Goal: Task Accomplishment & Management: Manage account settings

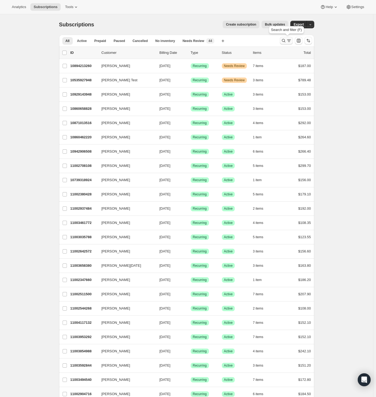
click at [285, 42] on icon "Search and filter results" at bounding box center [283, 40] width 5 height 5
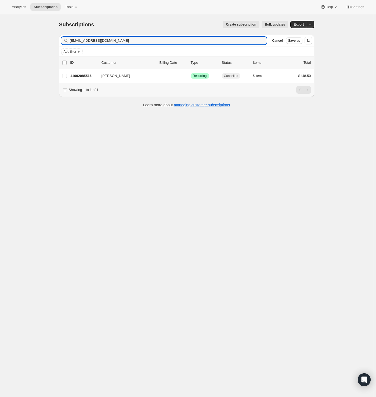
type input "tanyab3017@gmail.com"
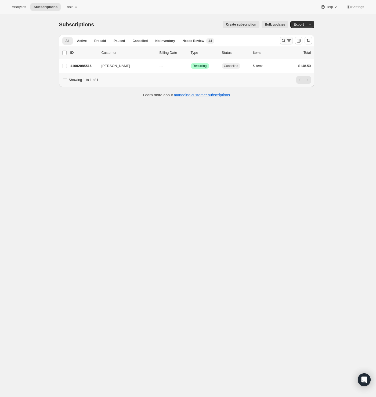
click at [282, 42] on button "Search and filter results" at bounding box center [286, 41] width 13 height 8
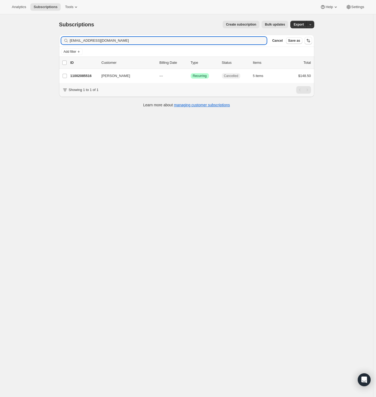
drag, startPoint x: 126, startPoint y: 40, endPoint x: -15, endPoint y: 38, distance: 140.9
click at [0, 38] on html "Analytics Subscriptions Tools Help Settings Skip to content Subscriptions. This…" at bounding box center [188, 198] width 376 height 397
drag, startPoint x: 119, startPoint y: 39, endPoint x: 42, endPoint y: 41, distance: 76.6
click at [42, 41] on div "Subscriptions. This page is ready Subscriptions Create subscription Bulk update…" at bounding box center [186, 212] width 373 height 397
paste input "[EMAIL_ADDRESS][DOMAIN_NAME]"
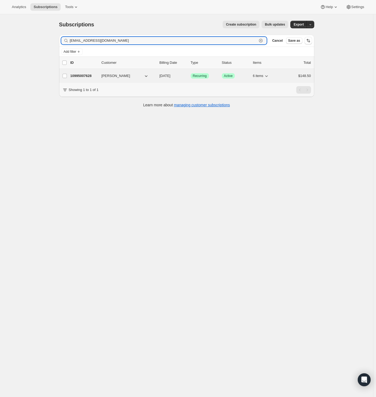
type input "[EMAIL_ADDRESS][DOMAIN_NAME]"
click at [116, 76] on span "[PERSON_NAME]" at bounding box center [116, 75] width 29 height 5
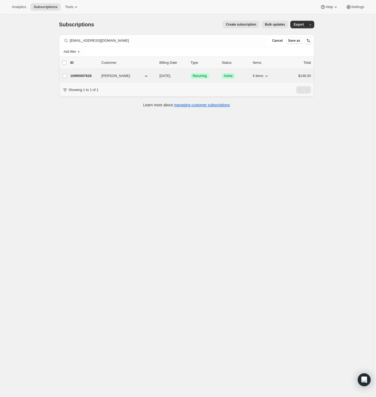
click at [101, 77] on div "10995007628 [PERSON_NAME] [DATE] Success Recurring Success Active 6 items $148.…" at bounding box center [190, 76] width 241 height 8
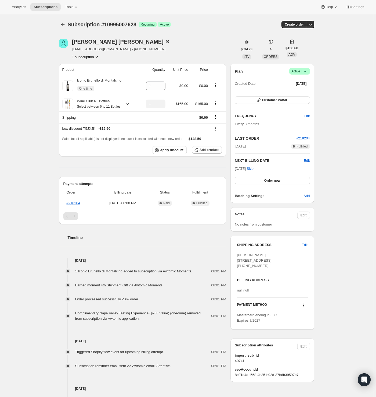
click at [298, 70] on span "Active |" at bounding box center [300, 71] width 16 height 5
click at [301, 91] on span "Cancel subscription" at bounding box center [299, 91] width 30 height 4
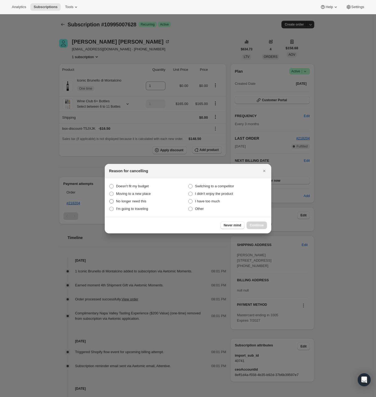
click at [141, 201] on span "No longer need this" at bounding box center [131, 201] width 30 height 4
click at [110, 199] on this "No longer need this" at bounding box center [109, 199] width 0 height 0
radio this "true"
click at [256, 226] on span "Continue" at bounding box center [257, 225] width 14 height 4
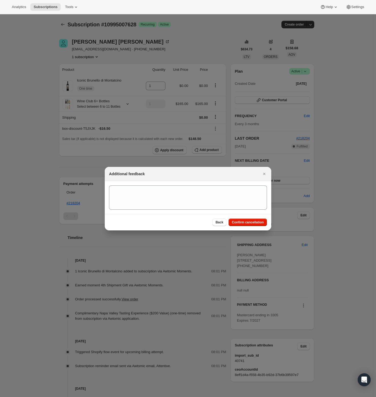
click at [254, 226] on div "Back Confirm cancellation" at bounding box center [188, 222] width 167 height 16
click at [254, 223] on span "Confirm cancellation" at bounding box center [248, 222] width 32 height 4
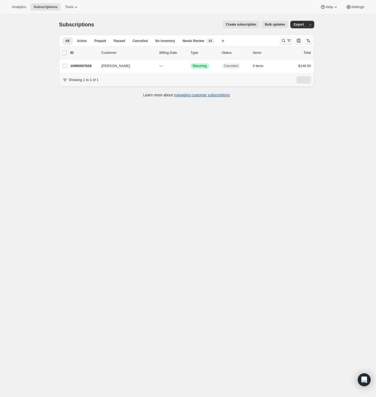
click at [284, 42] on icon "Search and filter results" at bounding box center [283, 40] width 5 height 5
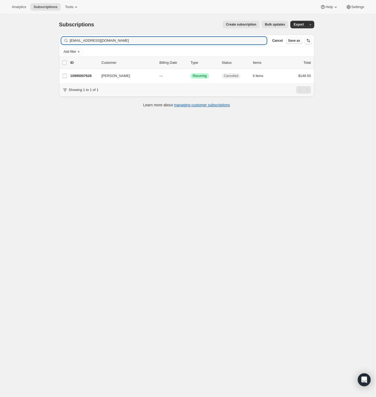
drag, startPoint x: 48, startPoint y: 42, endPoint x: 0, endPoint y: 43, distance: 47.6
click at [4, 43] on div "Subscriptions. This page is ready Subscriptions Create subscription Bulk update…" at bounding box center [186, 212] width 373 height 397
type input "crizzardi@sbcglobal.net"
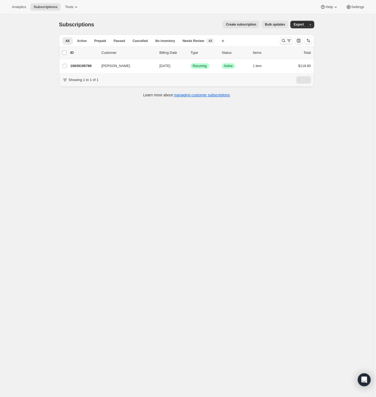
click at [288, 40] on icon "Search and filter results" at bounding box center [289, 40] width 5 height 5
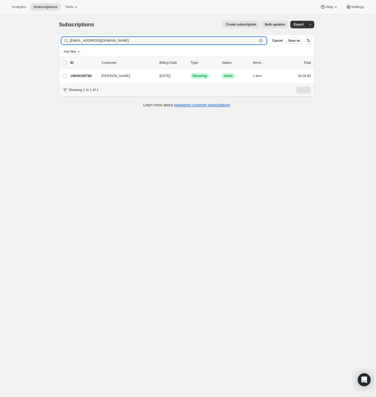
drag, startPoint x: 123, startPoint y: 41, endPoint x: 10, endPoint y: 43, distance: 112.4
click at [11, 43] on div "Subscriptions. This page is ready Subscriptions Create subscription Bulk update…" at bounding box center [186, 212] width 373 height 397
paste input "reycaste132@gmail.com"
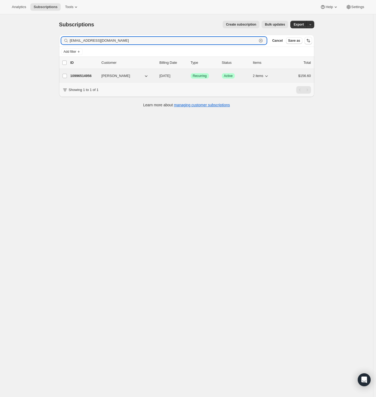
type input "reycaste132@gmail.com"
click at [89, 76] on p "10996514956" at bounding box center [83, 75] width 27 height 5
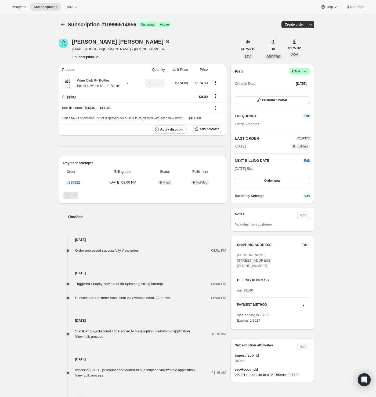
click at [305, 243] on span "Edit" at bounding box center [305, 244] width 6 height 5
select select "United States"
select select "NJ"
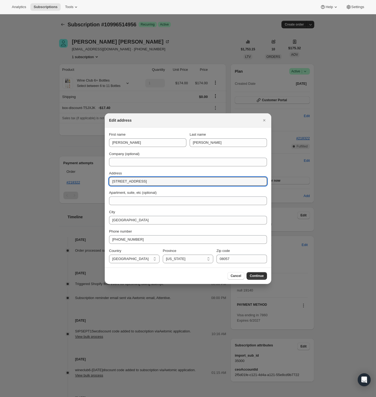
drag, startPoint x: 166, startPoint y: 181, endPoint x: 66, endPoint y: 184, distance: 99.3
paste input "505 Yellowstone Rd"
type input "2505 Yellowstone Rd"
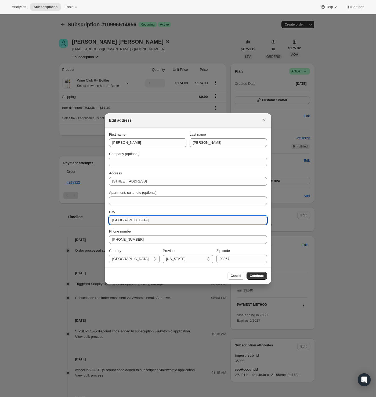
drag, startPoint x: 156, startPoint y: 221, endPoint x: 63, endPoint y: 212, distance: 93.5
paste input "Cinnaminson"
type input "Cinnaminson"
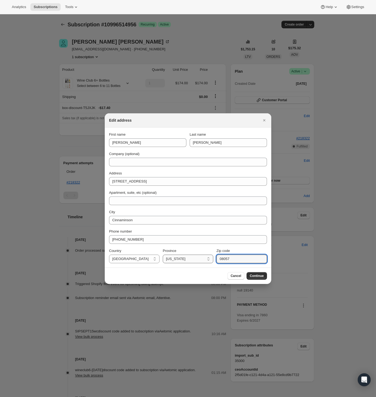
drag, startPoint x: 205, startPoint y: 257, endPoint x: 190, endPoint y: 258, distance: 15.1
click at [185, 255] on div "Country Albania Andorra Australia Austria Belgium Bosnia And Herzegovina Brazil…" at bounding box center [188, 255] width 158 height 15
paste input "7"
type input "08077"
click at [172, 275] on div "Cancel Continue" at bounding box center [188, 276] width 158 height 8
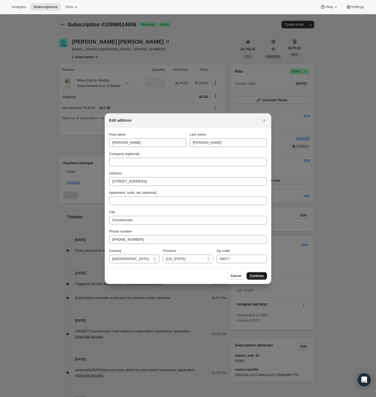
click at [263, 275] on span "Continue" at bounding box center [257, 275] width 14 height 4
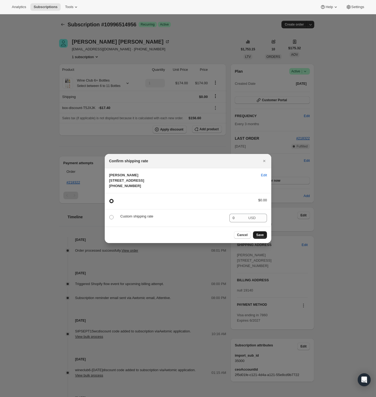
click at [261, 237] on span "Save" at bounding box center [261, 235] width 8 height 4
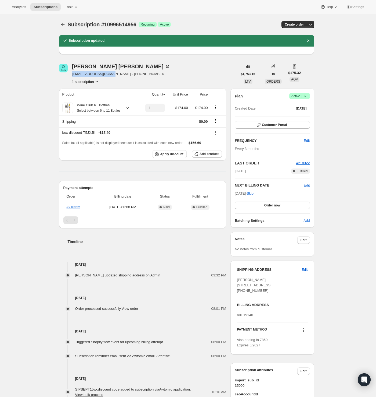
drag, startPoint x: 71, startPoint y: 75, endPoint x: 115, endPoint y: 74, distance: 43.3
click at [115, 74] on div "Reynaldo Castellanos reycaste132@gmail.com · +12156263245 1 subscription" at bounding box center [148, 74] width 179 height 20
copy span "reycaste132@gmail.com"
